Goal: Obtain resource: Download file/media

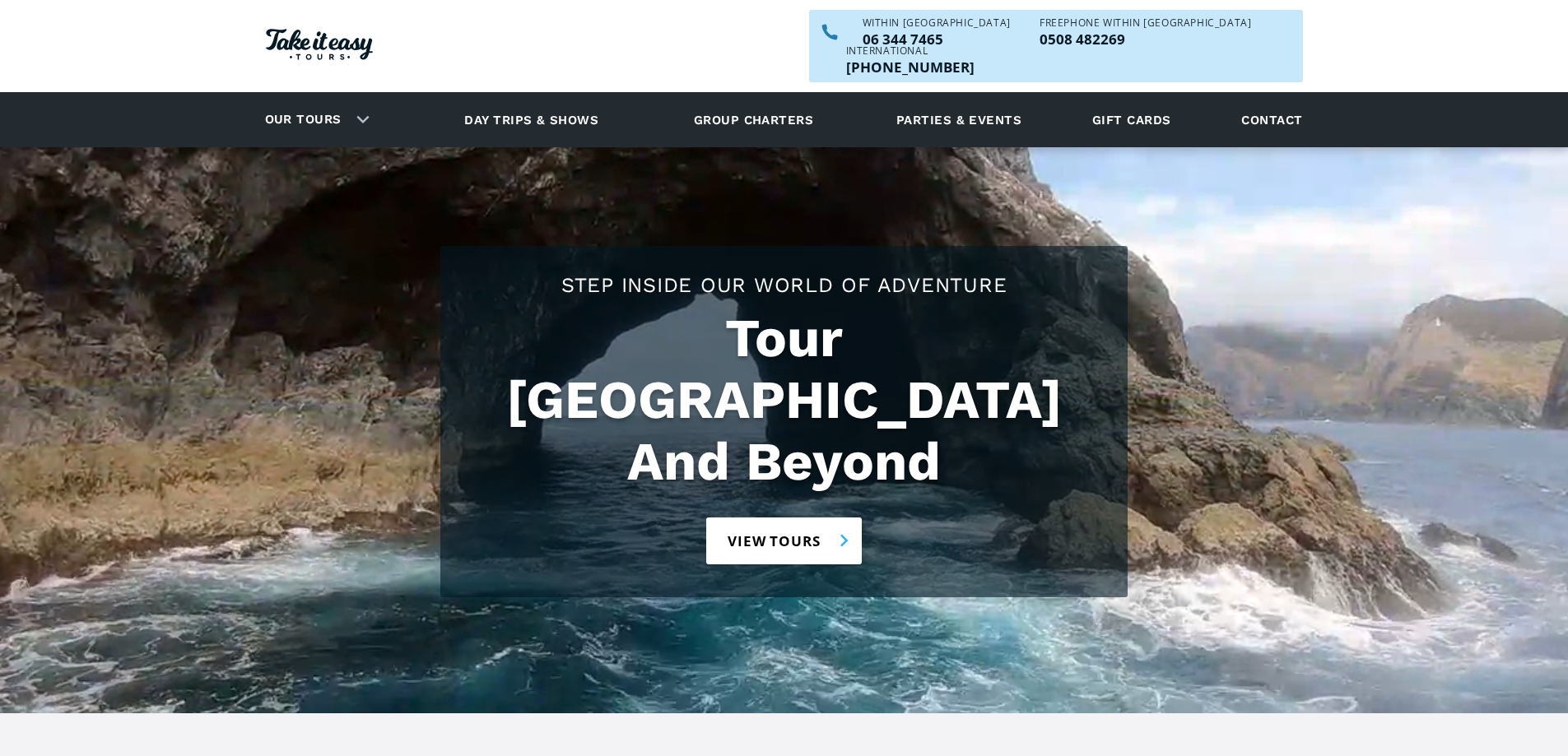
click at [788, 518] on link "View tours" at bounding box center [784, 541] width 156 height 47
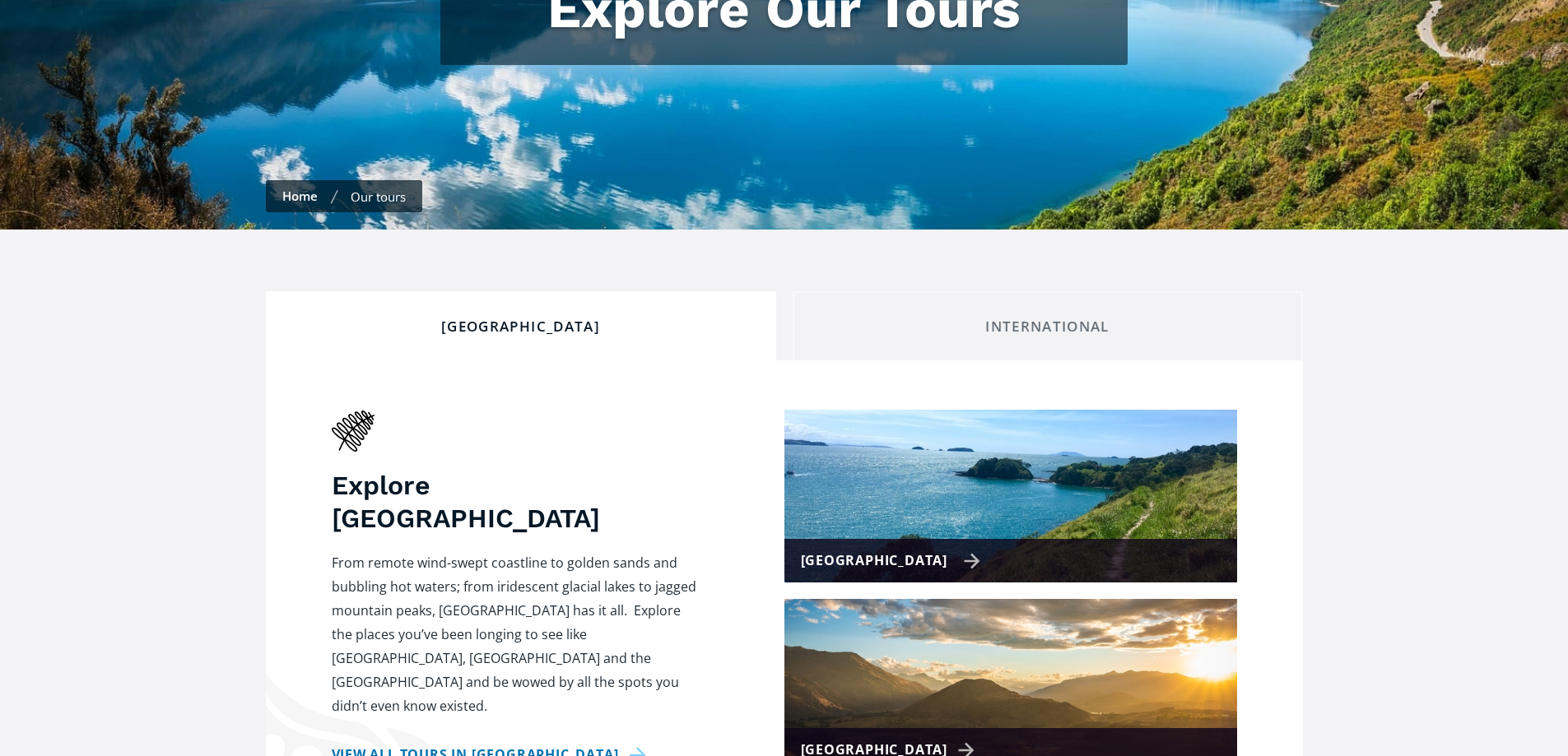
checkbox input "true"
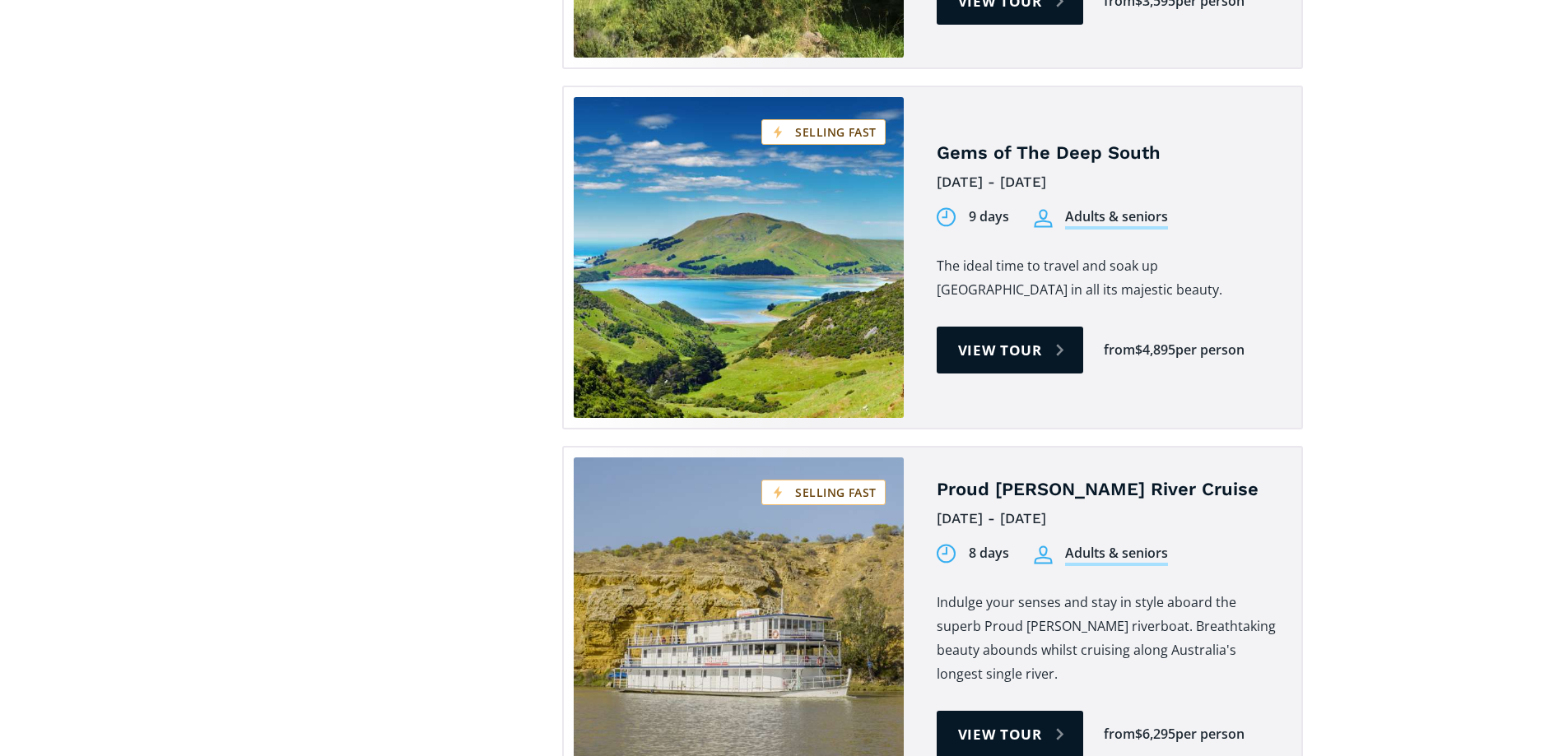
scroll to position [3347, 0]
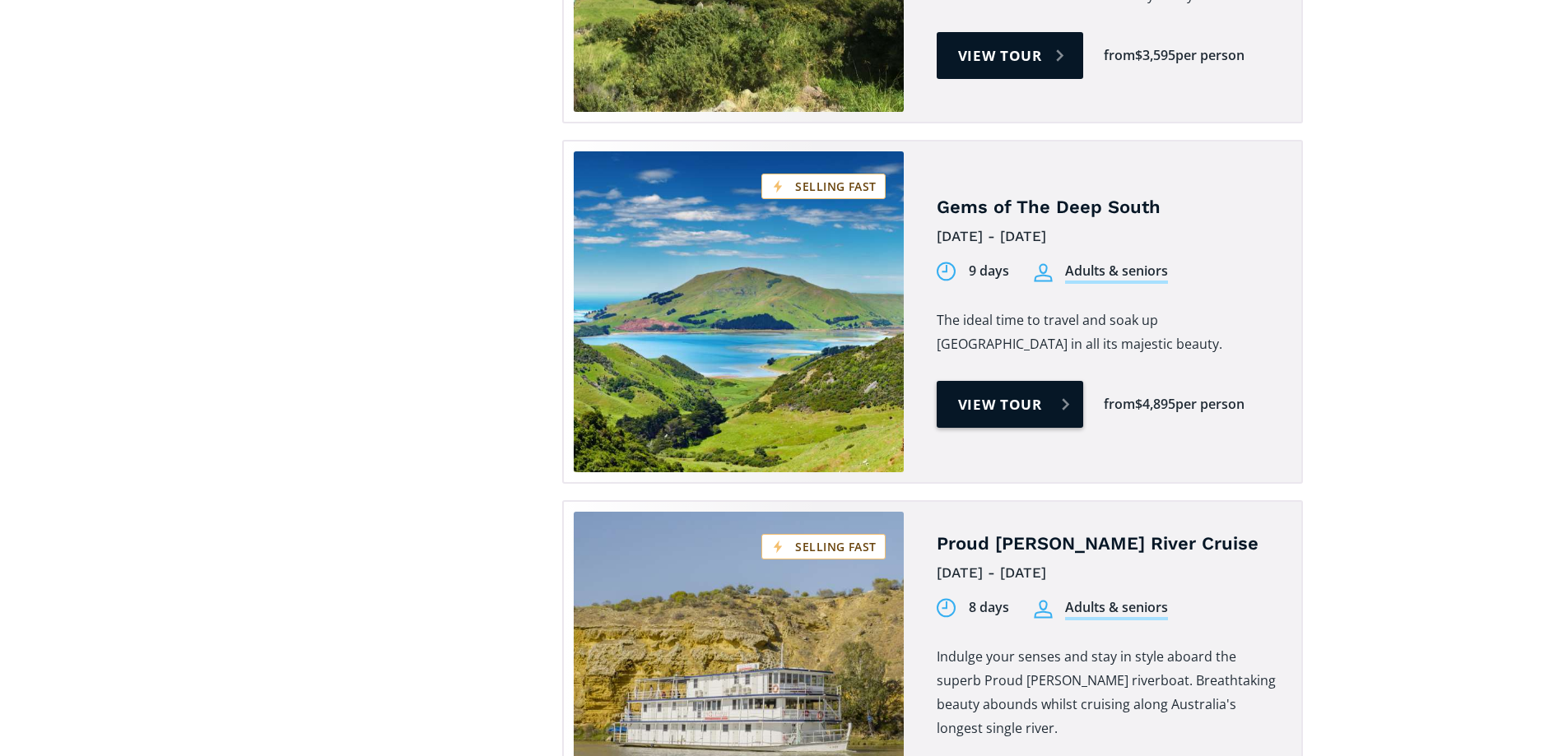
click at [1003, 381] on link "View tour" at bounding box center [1011, 404] width 147 height 47
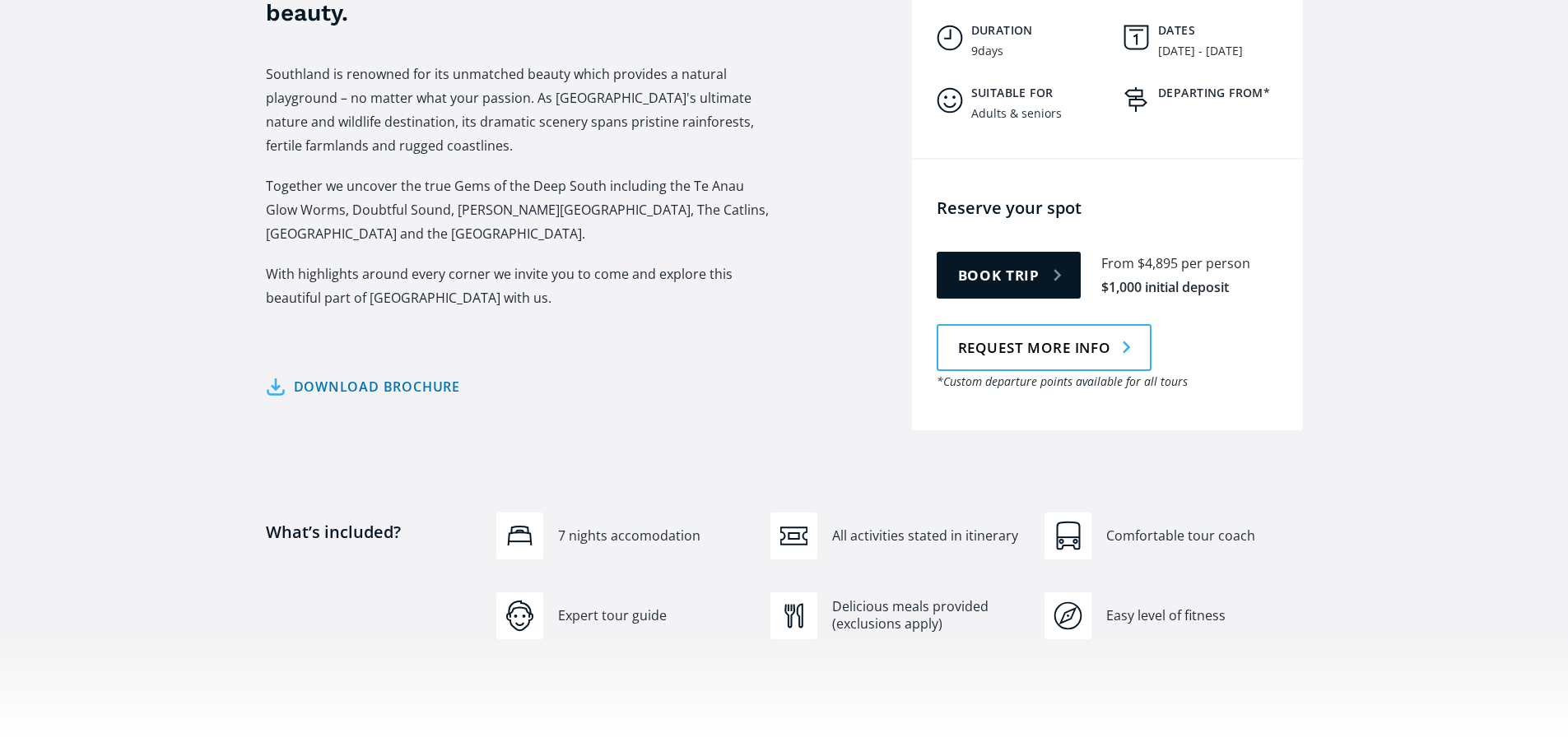
scroll to position [878, 0]
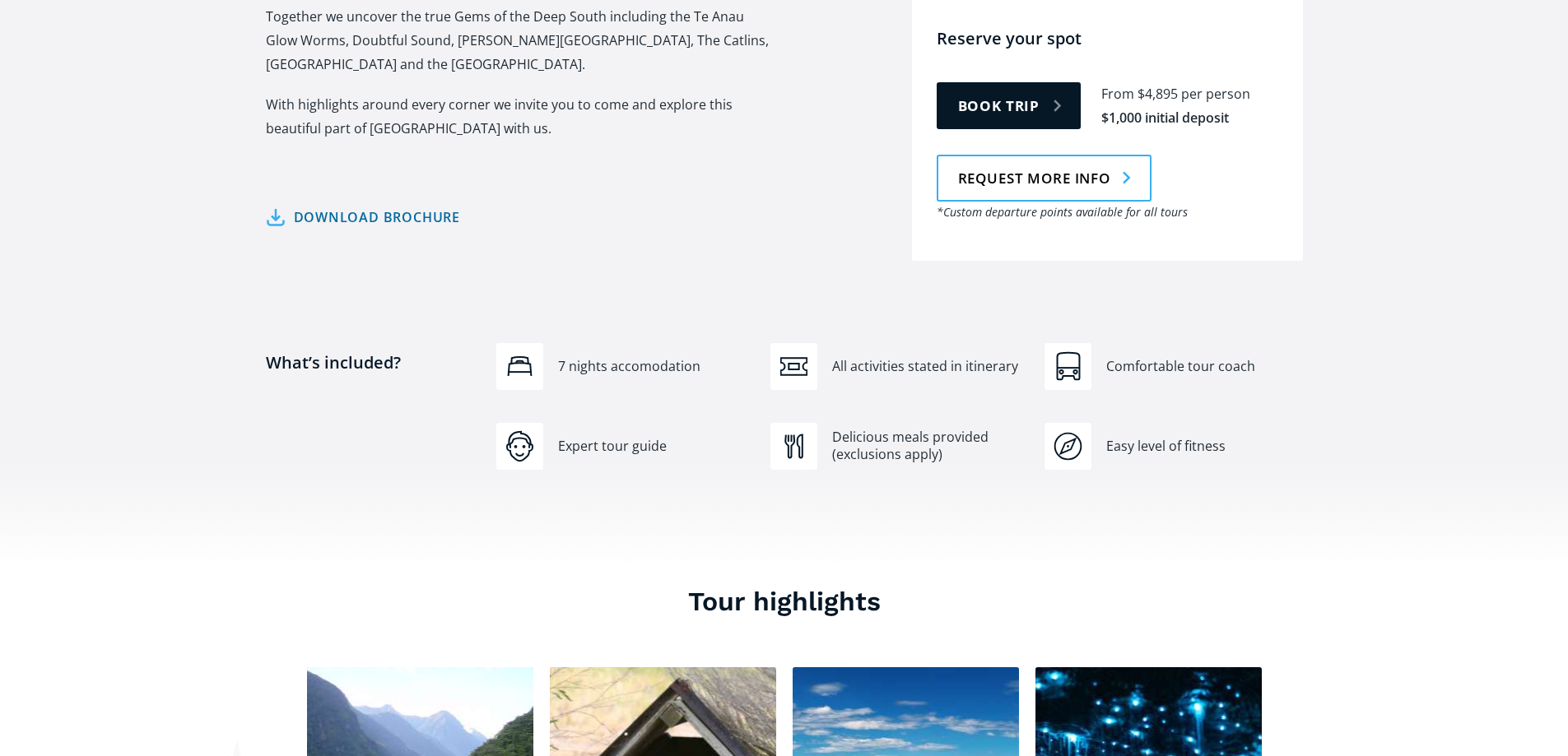
click at [375, 206] on link "Download brochure" at bounding box center [364, 218] width 195 height 24
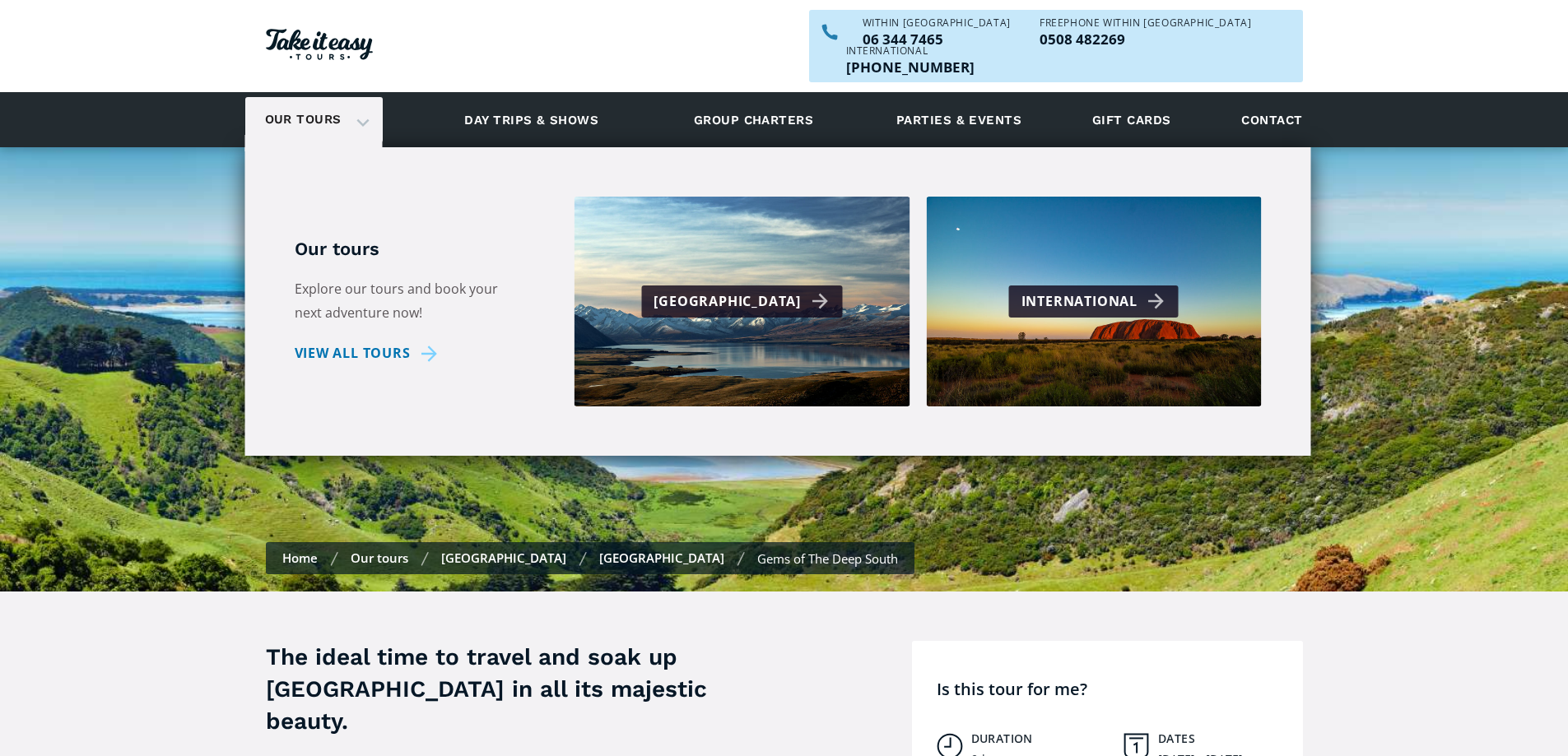
click at [354, 97] on div "Our tours" at bounding box center [314, 119] width 137 height 46
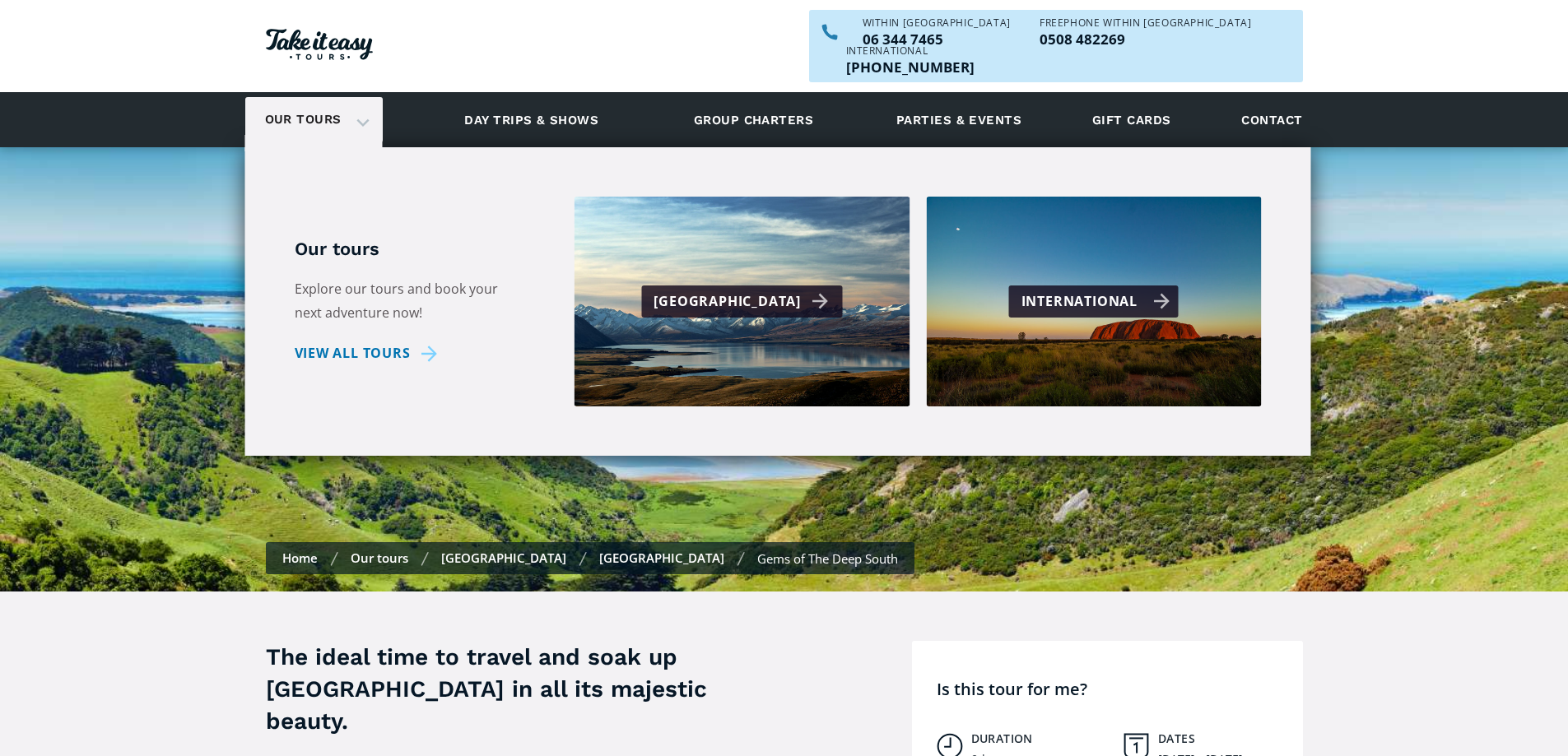
click at [1111, 289] on div "International" at bounding box center [1096, 301] width 149 height 24
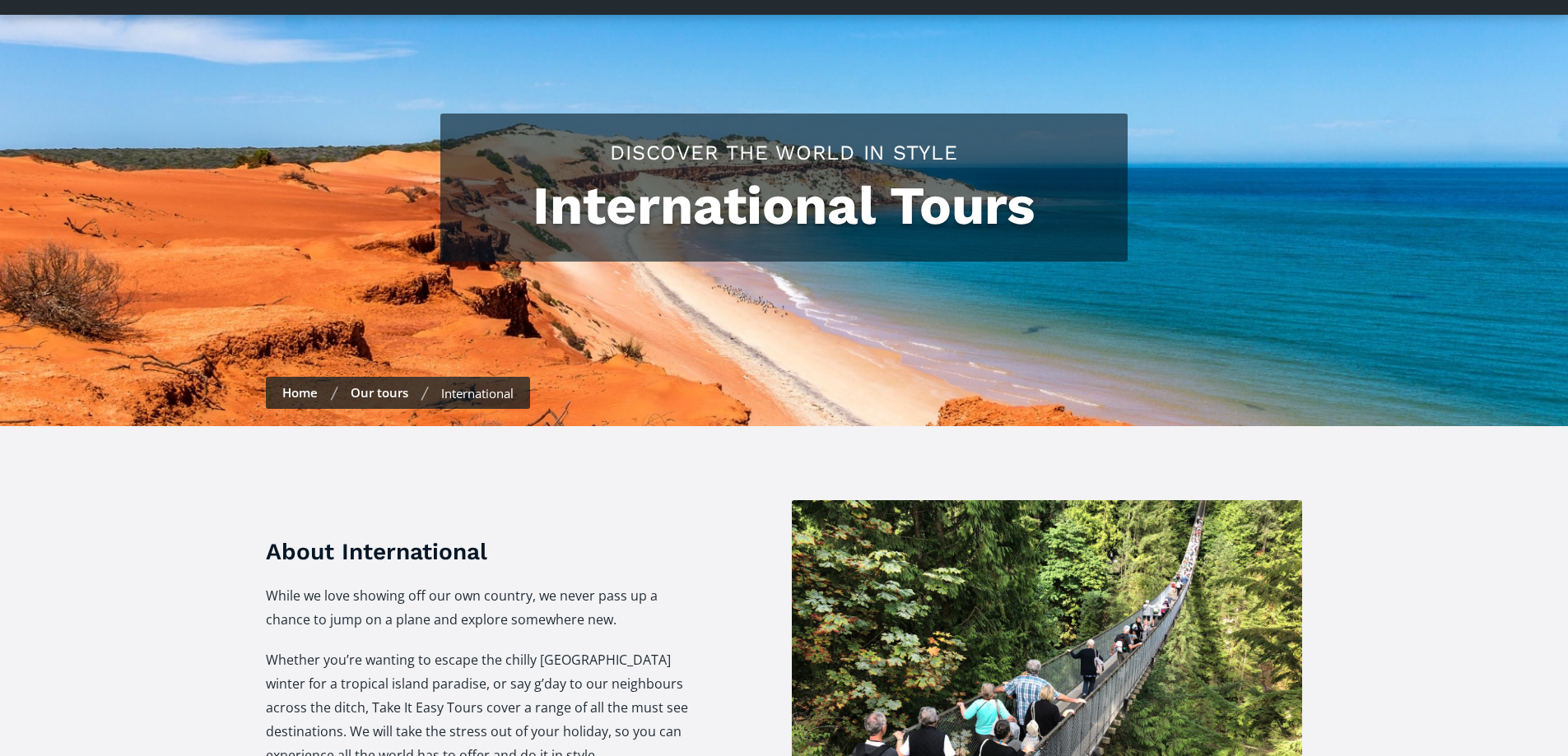
checkbox input "true"
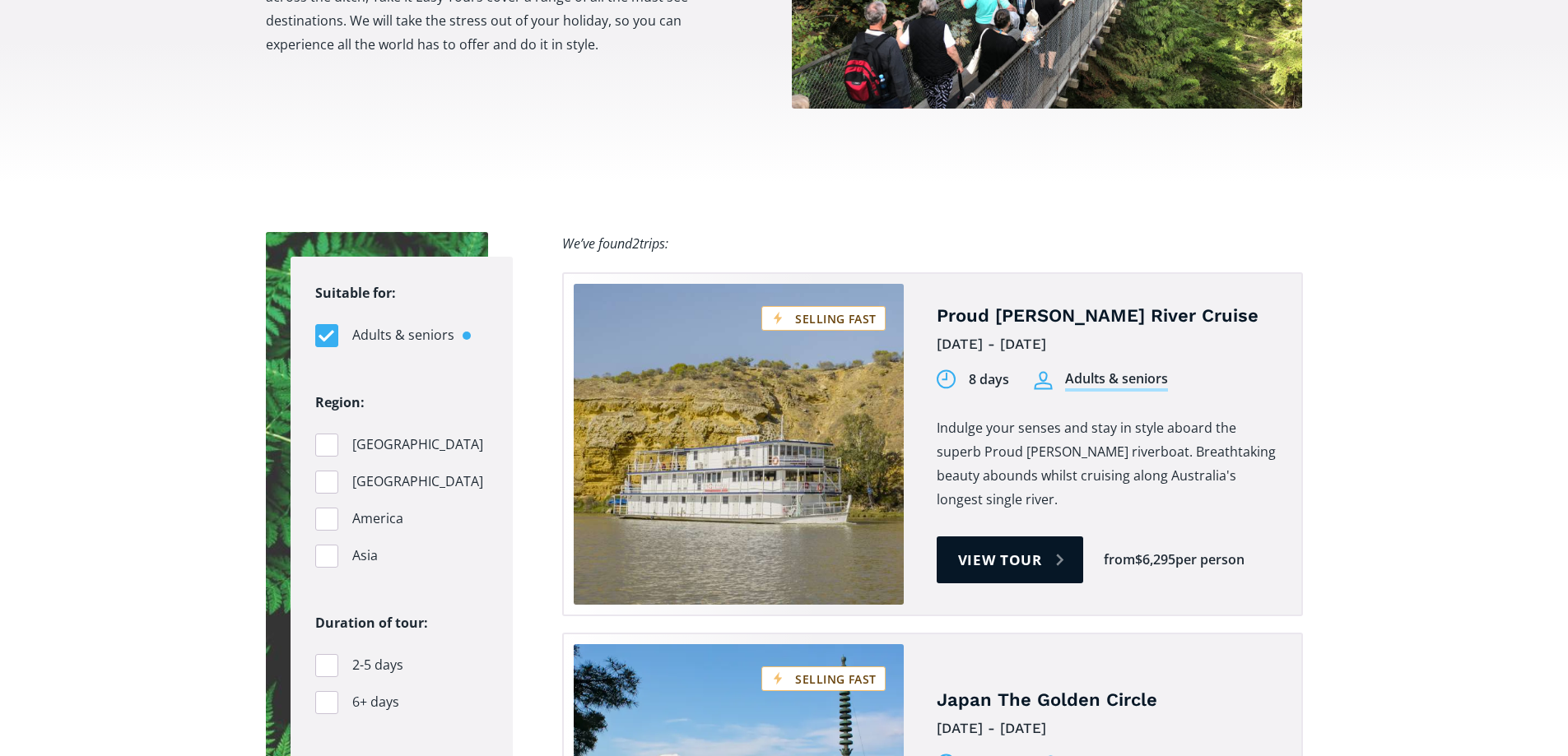
scroll to position [878, 0]
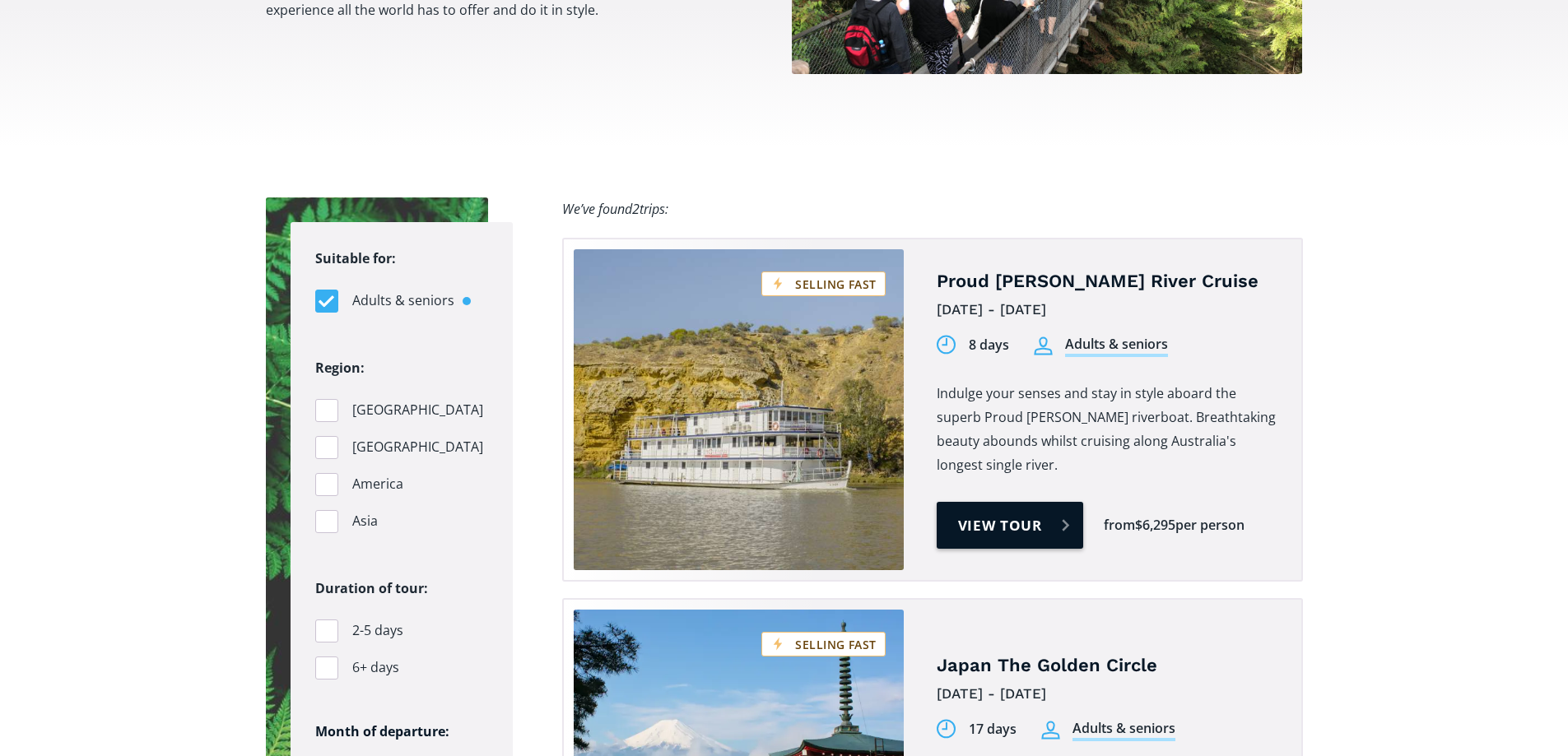
click at [987, 502] on link "View tour" at bounding box center [1011, 525] width 147 height 47
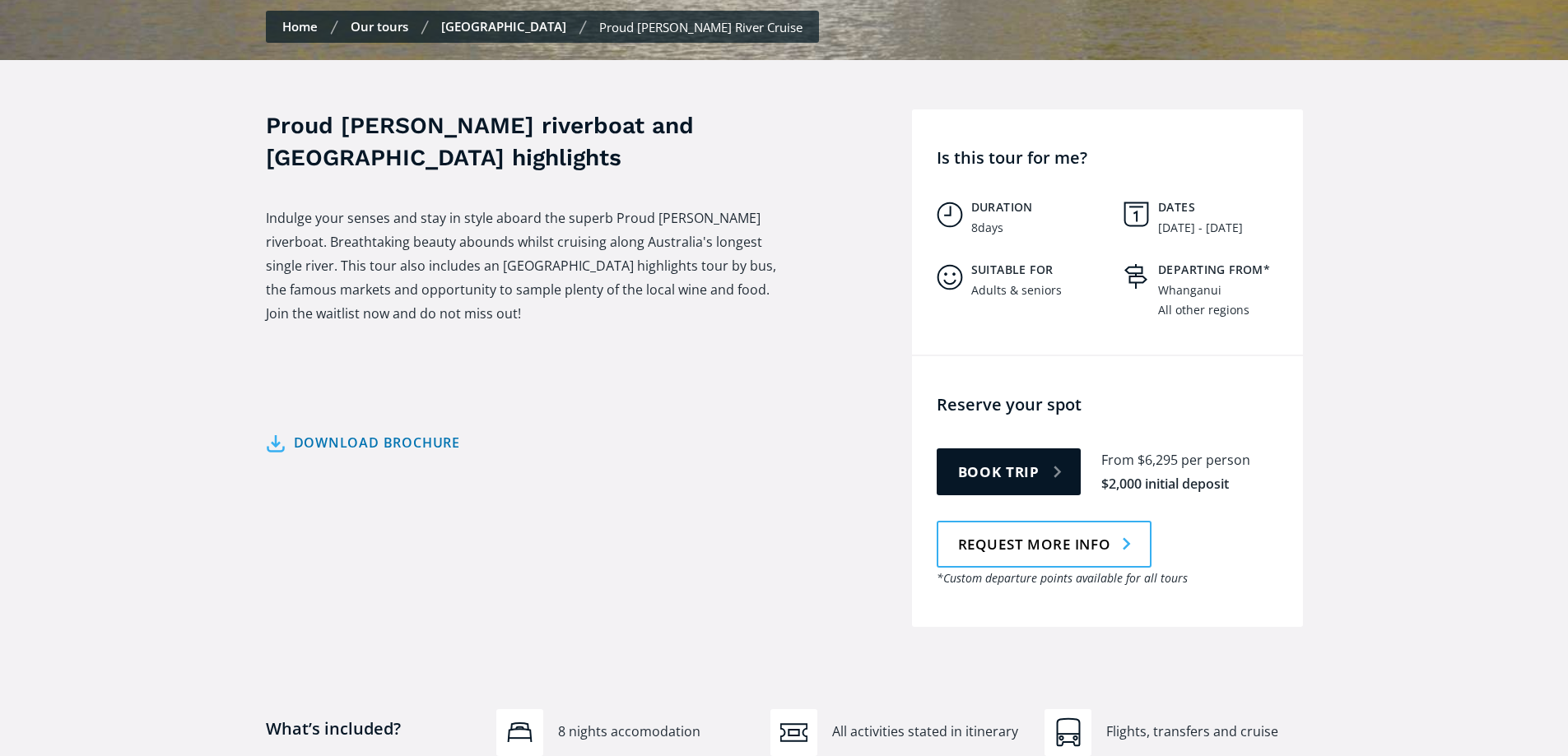
scroll to position [603, 0]
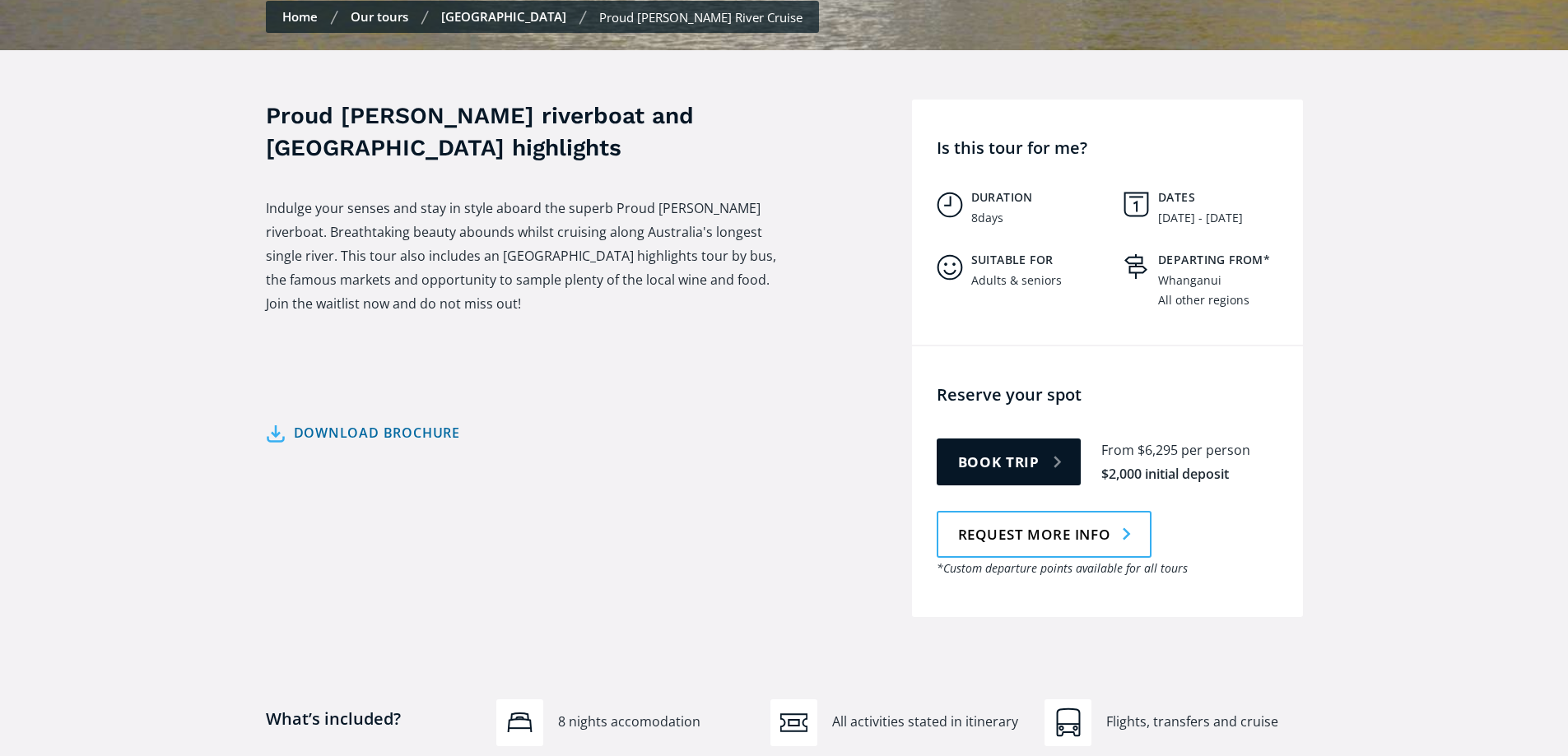
click at [360, 421] on link "Download brochure" at bounding box center [364, 433] width 195 height 24
